Goal: Entertainment & Leisure: Consume media (video, audio)

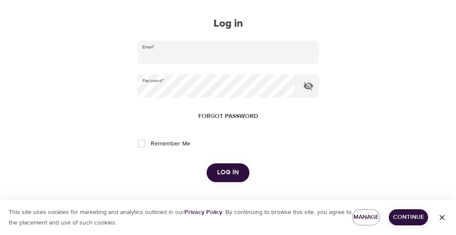
scroll to position [87, 0]
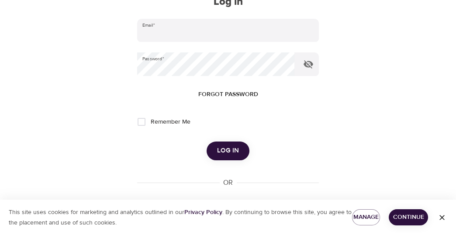
type input "[EMAIL_ADDRESS][DOMAIN_NAME]"
click at [242, 149] on button "Log in" at bounding box center [227, 150] width 43 height 18
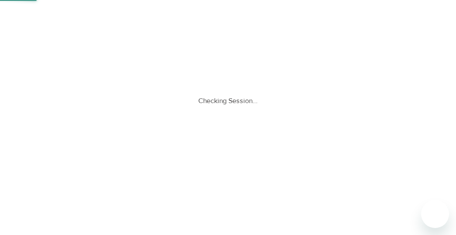
scroll to position [0, 0]
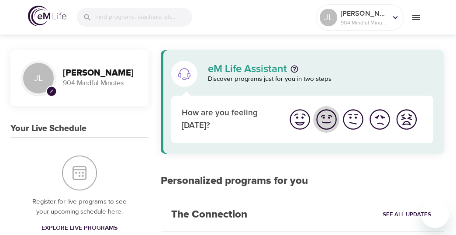
click at [331, 117] on img "I'm feeling good" at bounding box center [326, 119] width 24 height 24
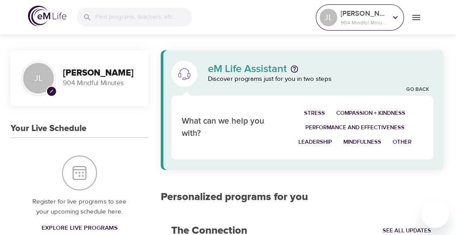
click at [394, 18] on icon at bounding box center [395, 18] width 10 height 10
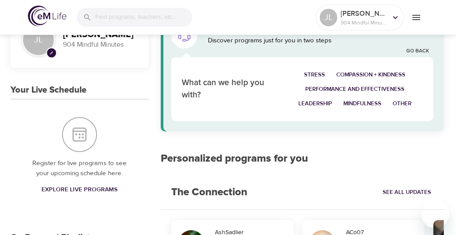
scroll to position [43, 0]
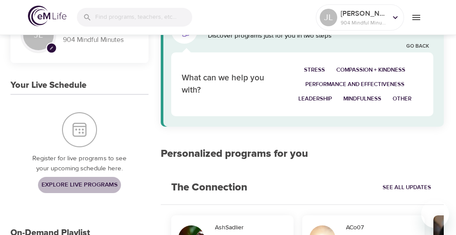
click at [91, 179] on span "Explore Live Programs" at bounding box center [79, 184] width 76 height 11
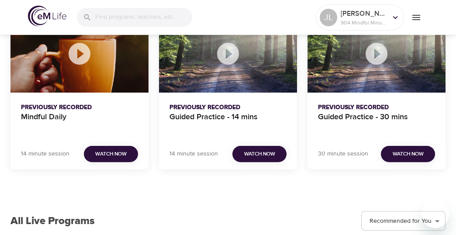
scroll to position [567, 0]
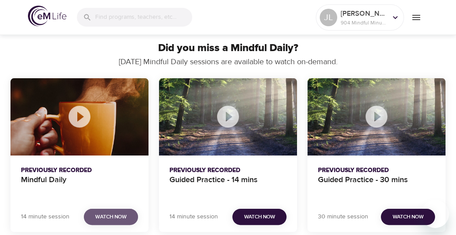
click at [111, 216] on span "Watch Now" at bounding box center [110, 216] width 31 height 9
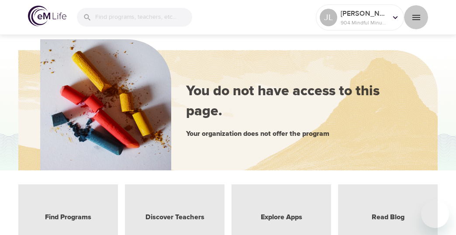
click at [416, 17] on icon "menu" at bounding box center [416, 17] width 8 height 5
